Goal: Task Accomplishment & Management: Use online tool/utility

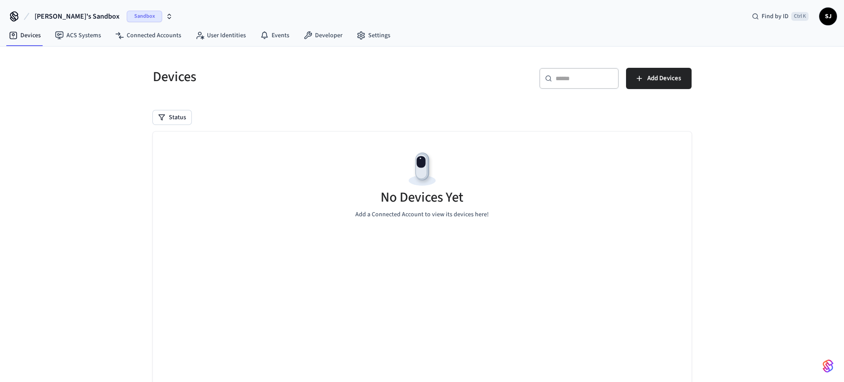
click at [82, 11] on button "[PERSON_NAME]'s Sandbox Sandbox" at bounding box center [104, 16] width 144 height 19
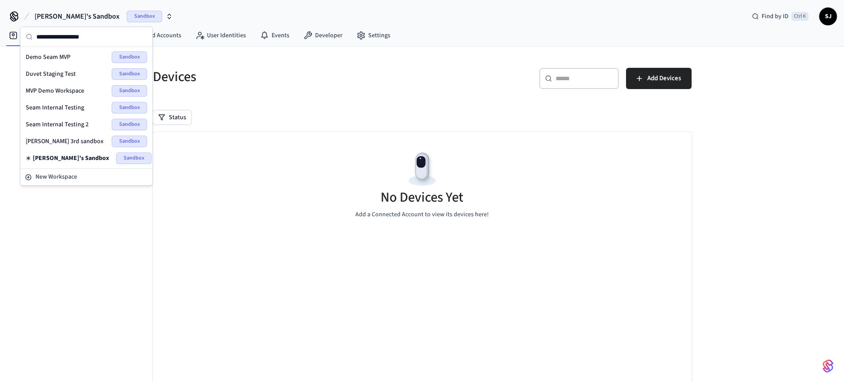
click at [71, 103] on span "Seam Internal Testing" at bounding box center [55, 107] width 59 height 9
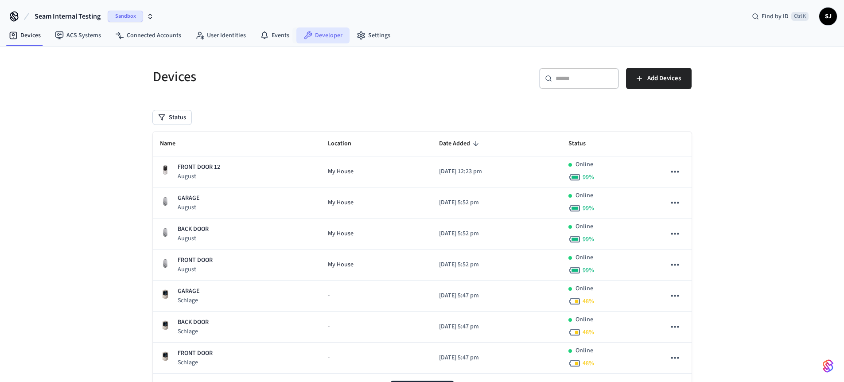
click at [312, 38] on link "Developer" at bounding box center [323, 35] width 53 height 16
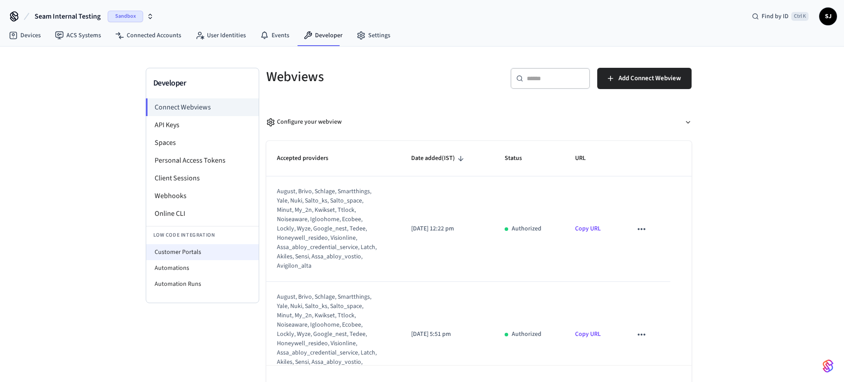
click at [153, 254] on li "Customer Portals" at bounding box center [202, 252] width 113 height 16
select select "**********"
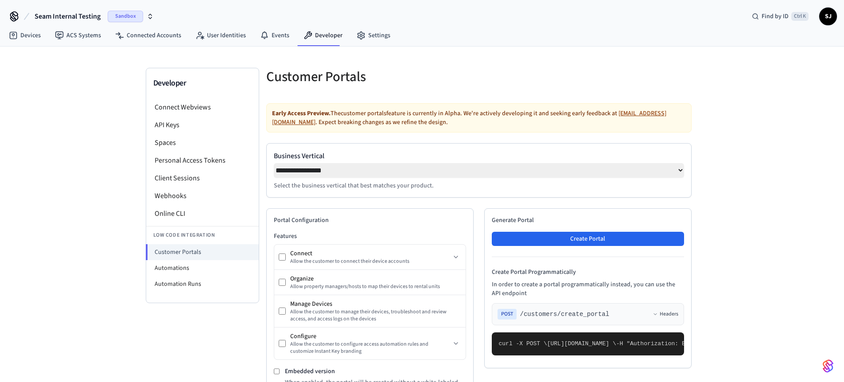
click at [66, 10] on button "Seam Internal Testing Sandbox" at bounding box center [94, 16] width 125 height 19
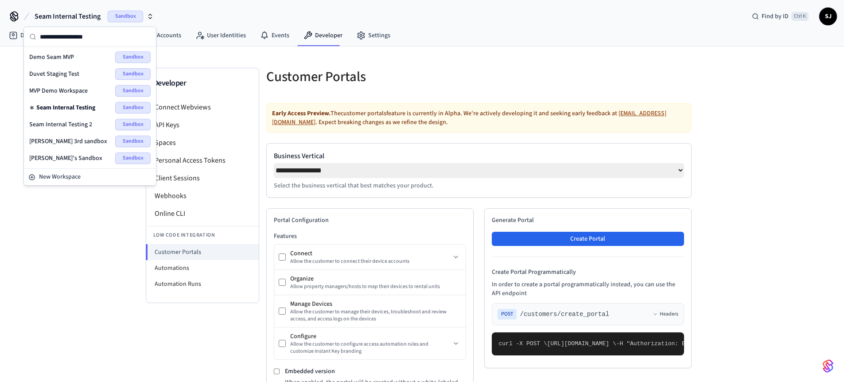
click at [61, 124] on span "Seam Internal Testing 2" at bounding box center [60, 124] width 63 height 9
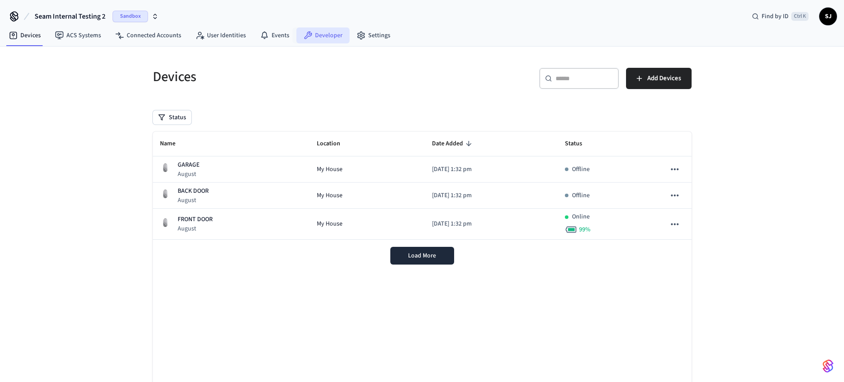
click at [332, 40] on link "Developer" at bounding box center [323, 35] width 53 height 16
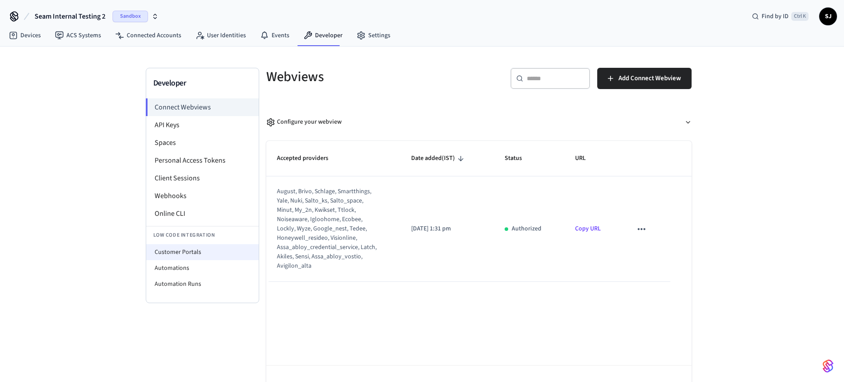
click at [173, 250] on li "Customer Portals" at bounding box center [202, 252] width 113 height 16
select select "**********"
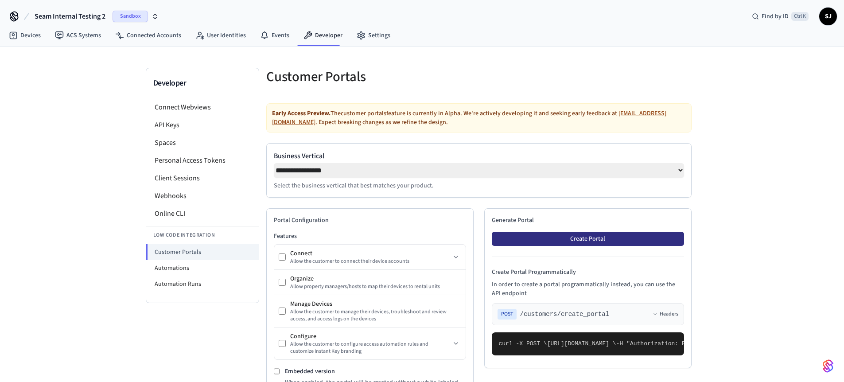
click at [593, 246] on button "Create Portal" at bounding box center [588, 239] width 192 height 14
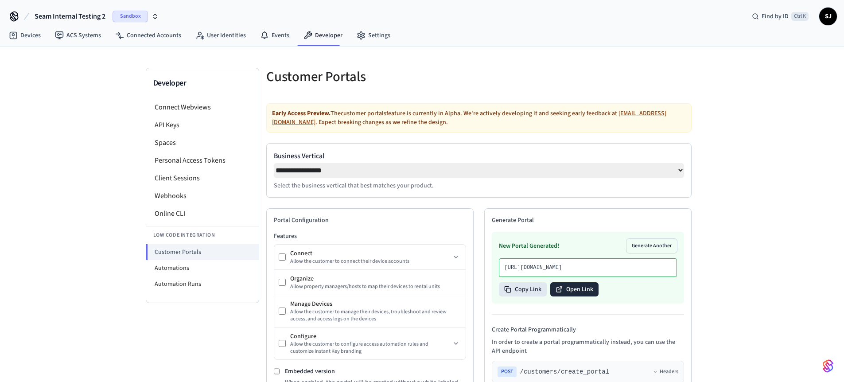
click at [575, 297] on button "Open Link" at bounding box center [574, 289] width 48 height 14
